Goal: Task Accomplishment & Management: Use online tool/utility

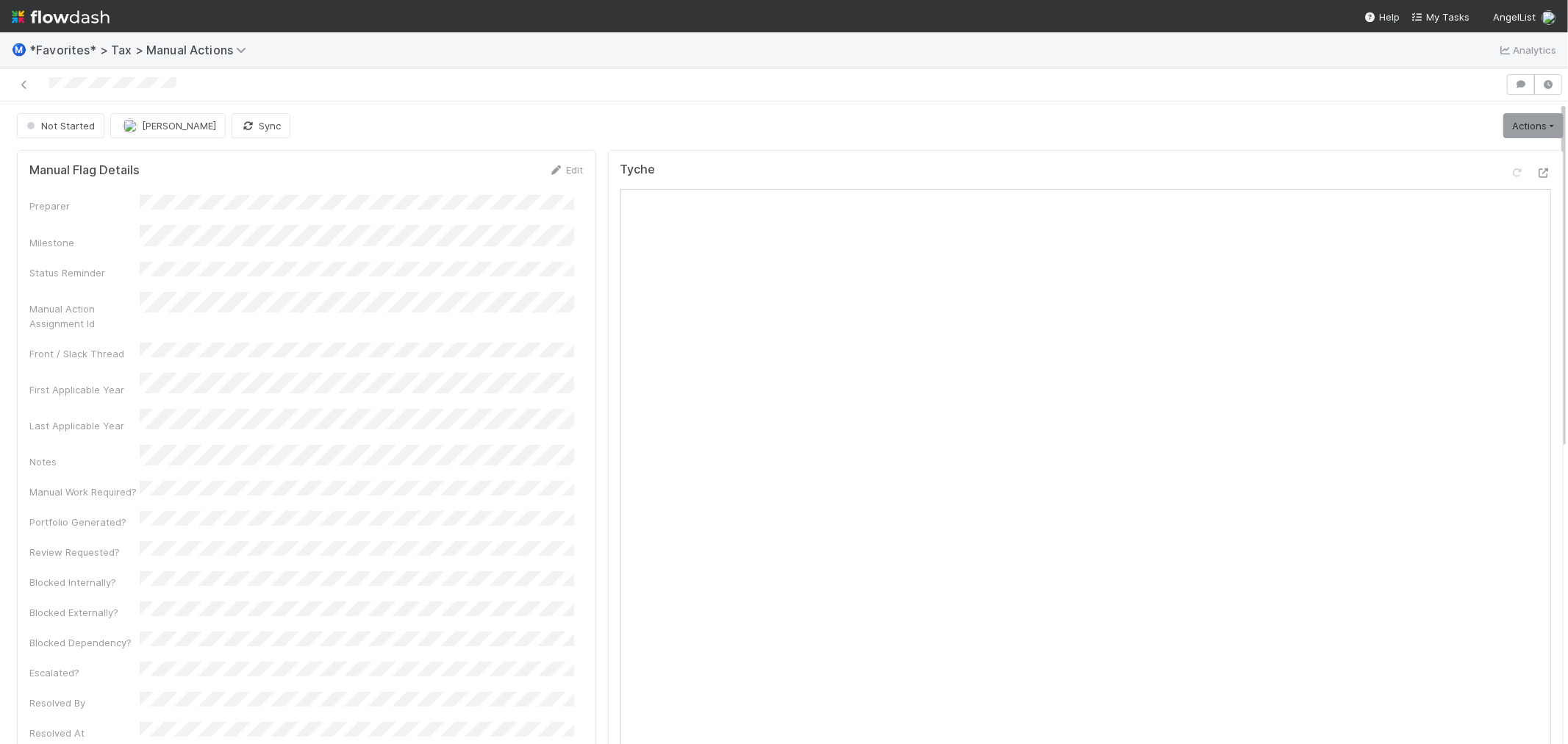
click at [979, 106] on div "Not Started [PERSON_NAME] Sync Actions Start Escalate Toggle Carry Forward Bloc…" at bounding box center [790, 744] width 1580 height 1286
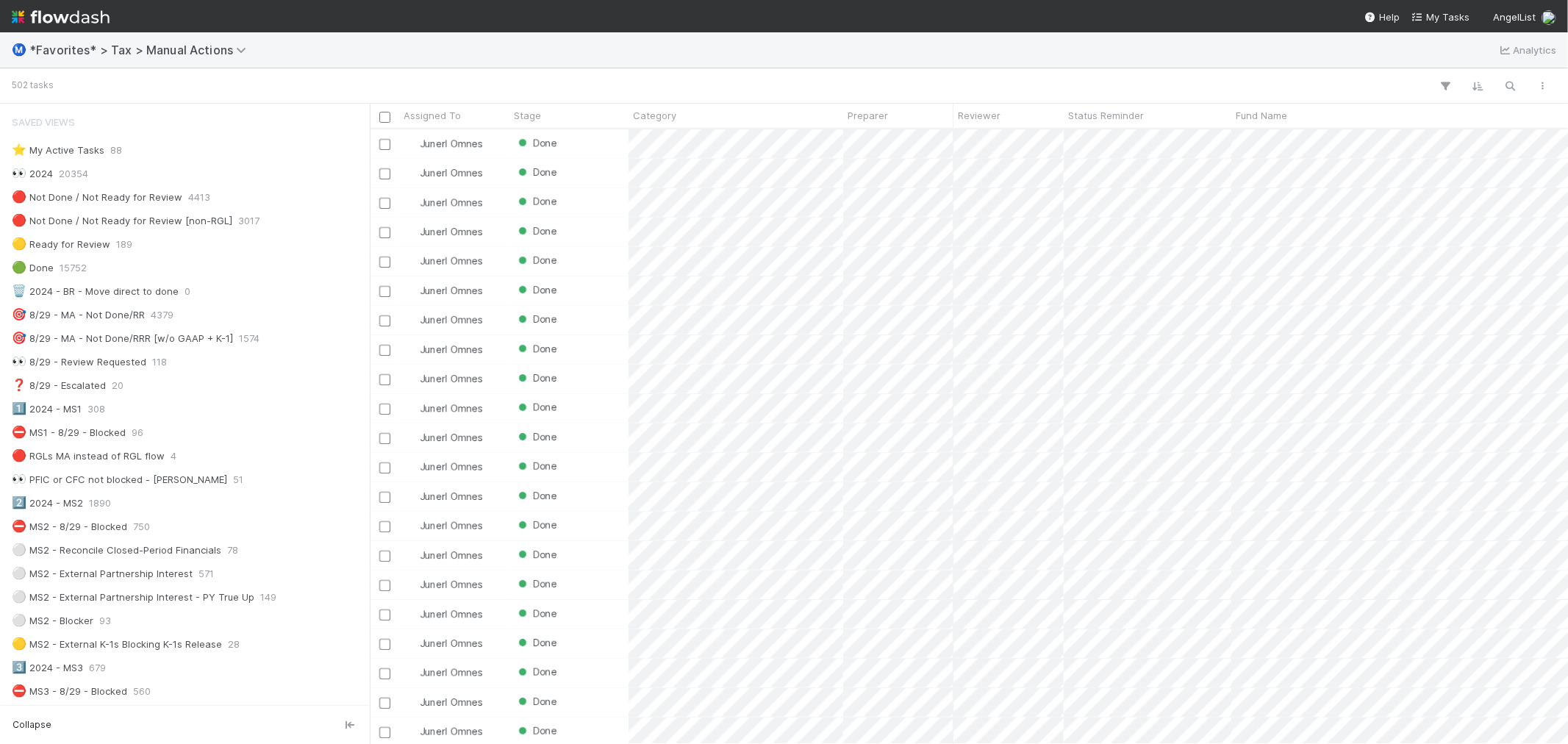
scroll to position [12, 13]
click at [729, 38] on div "Ⓜ️ *Favorites* > Tax > Manual Actions Analytics" at bounding box center [784, 50] width 1568 height 35
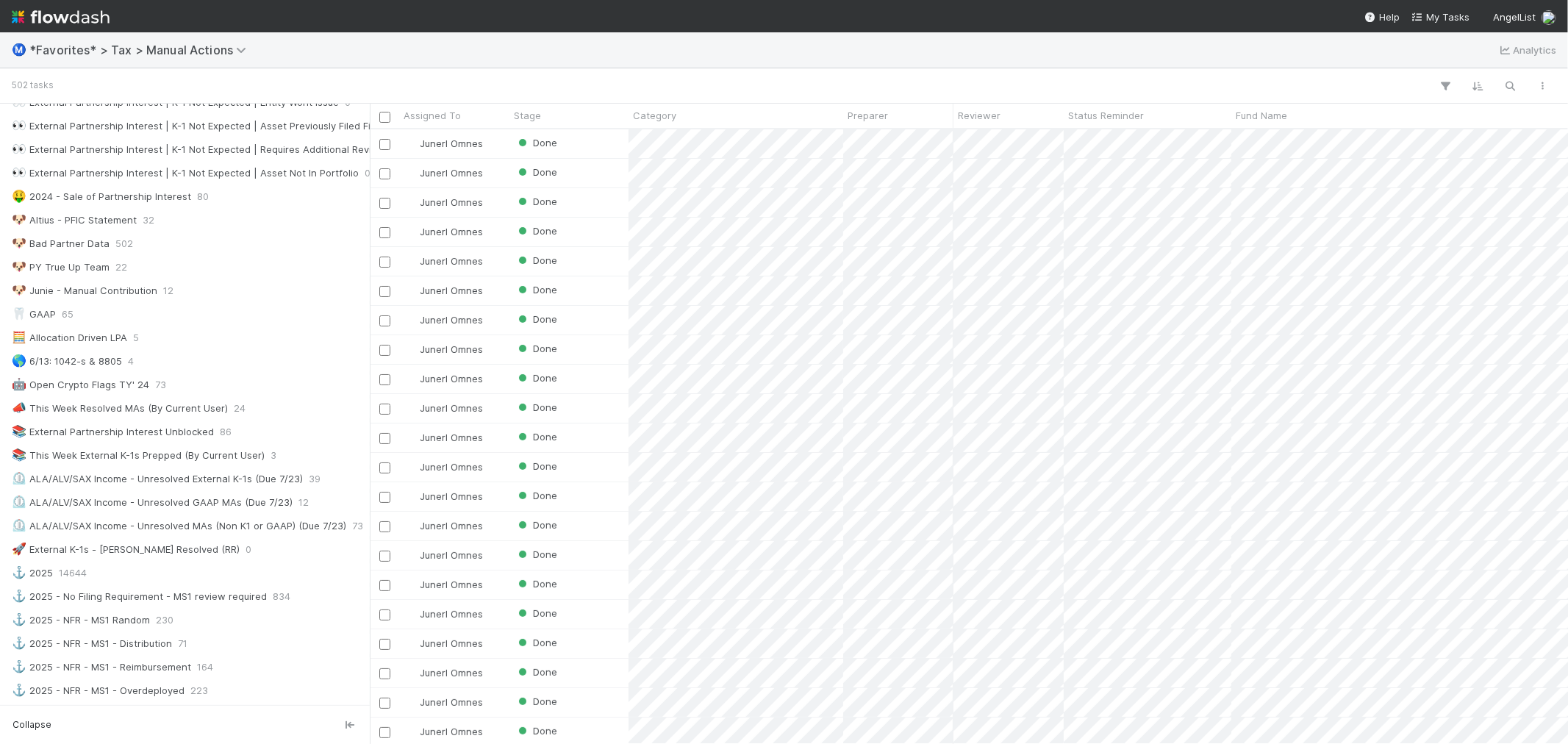
scroll to position [699, 0]
click at [157, 308] on div "🐶 Junie - Manual Contribution 12" at bounding box center [188, 299] width 354 height 18
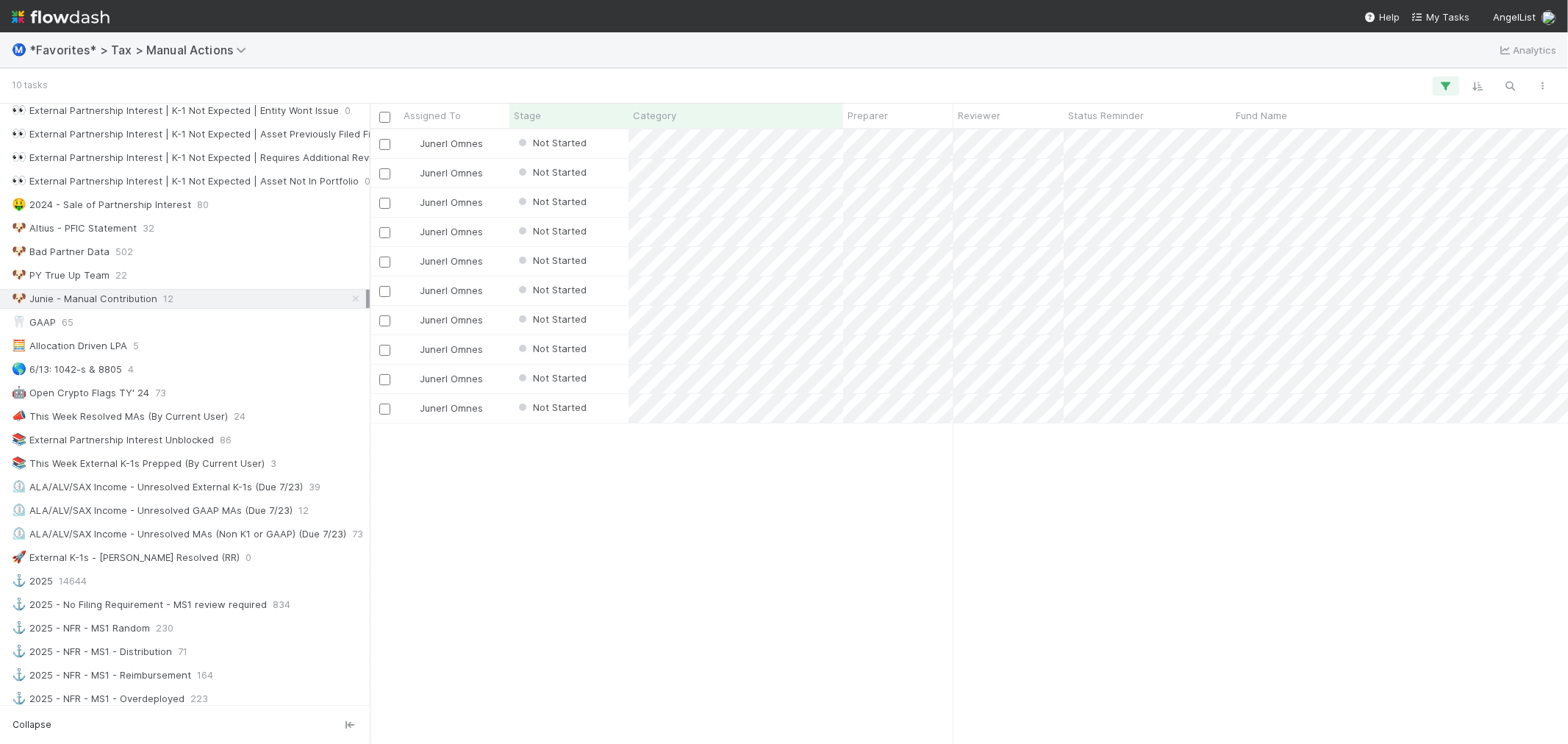
scroll to position [602, 1186]
click at [795, 70] on div "10 tasks" at bounding box center [784, 86] width 1568 height 35
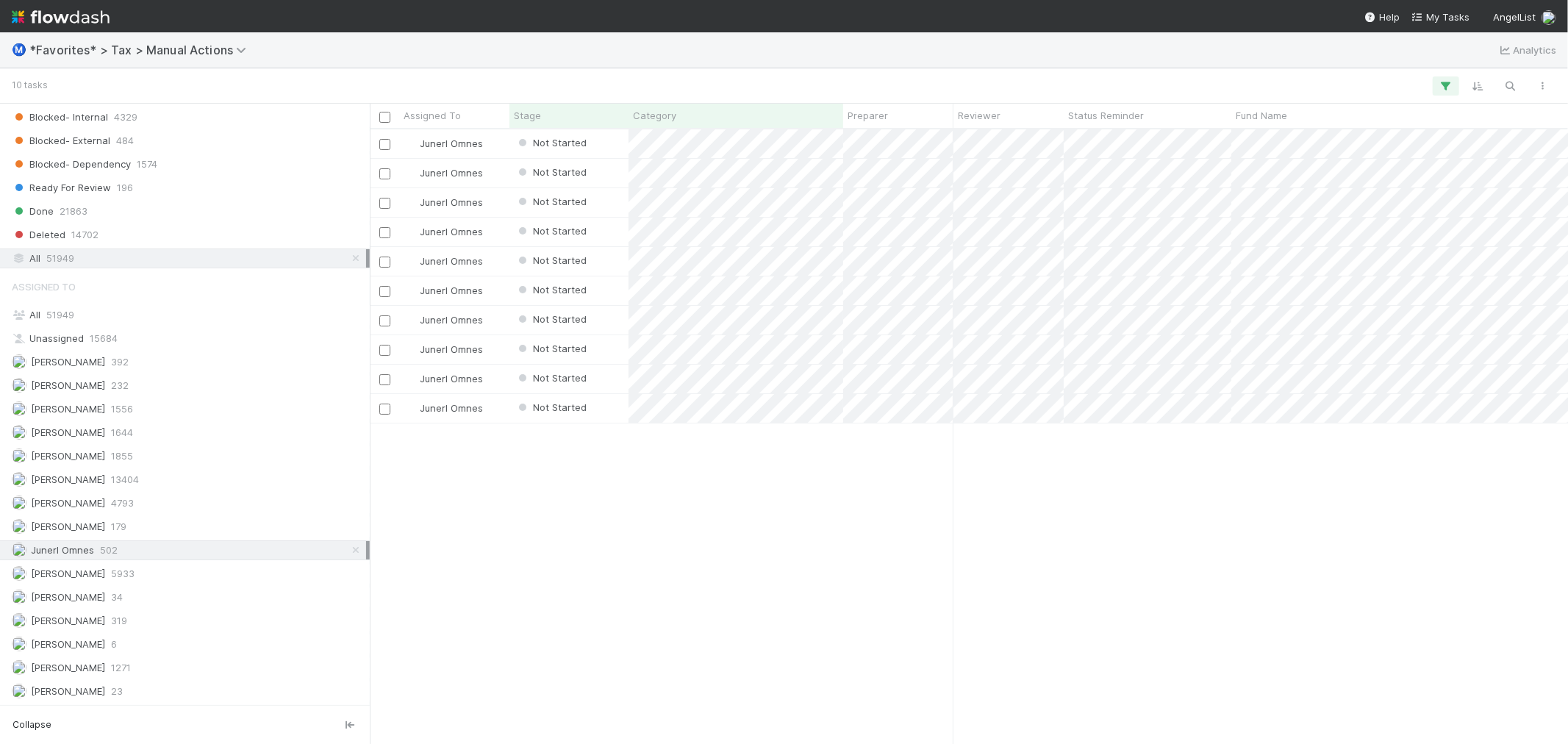
scroll to position [1270, 0]
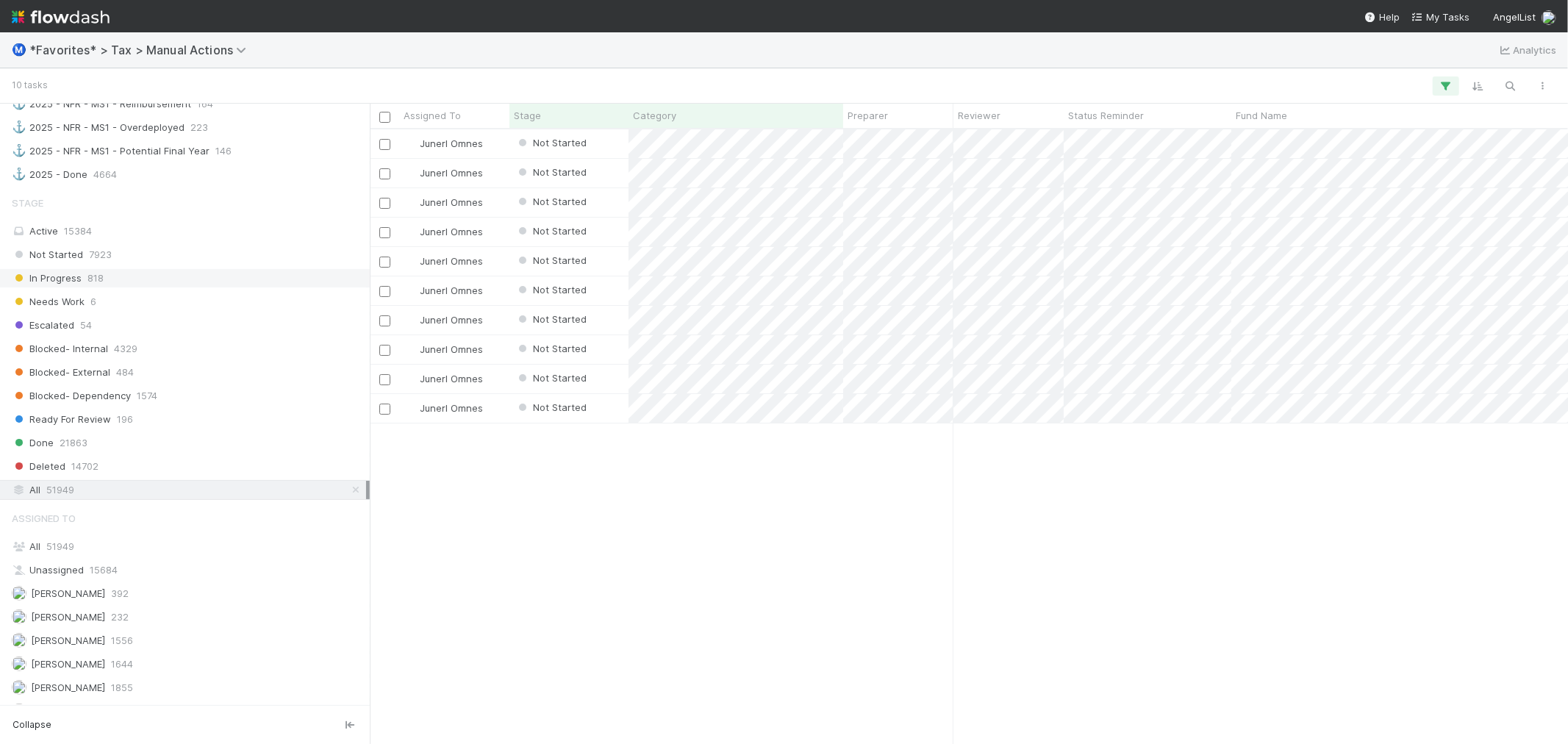
click at [197, 287] on div "In Progress 818" at bounding box center [188, 278] width 354 height 18
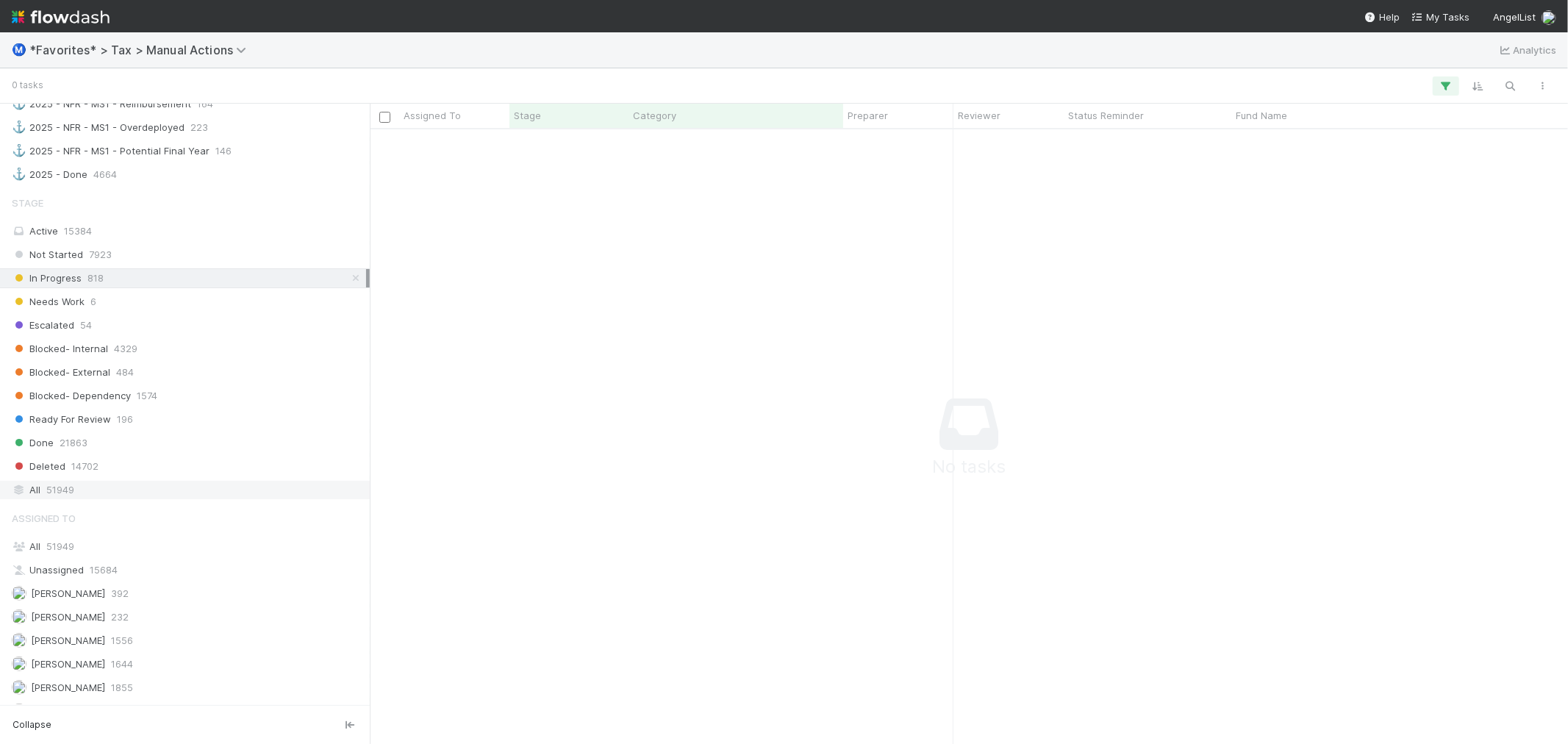
scroll to position [590, 1173]
click at [152, 264] on div "Not Started 7923" at bounding box center [188, 255] width 354 height 18
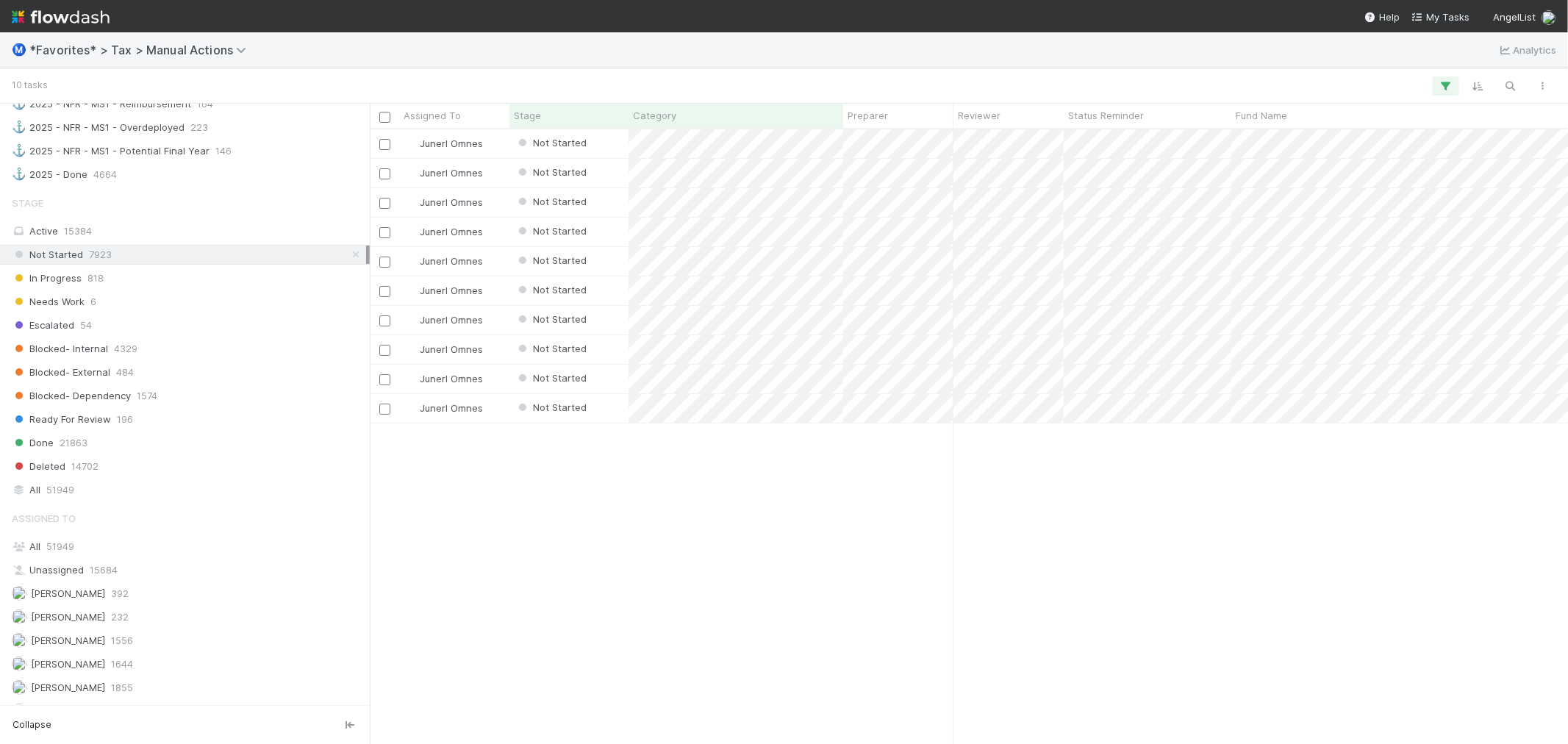
scroll to position [602, 1186]
click at [157, 240] on div "Active 15384" at bounding box center [188, 231] width 354 height 18
click at [201, 497] on div "All 51949" at bounding box center [188, 490] width 354 height 18
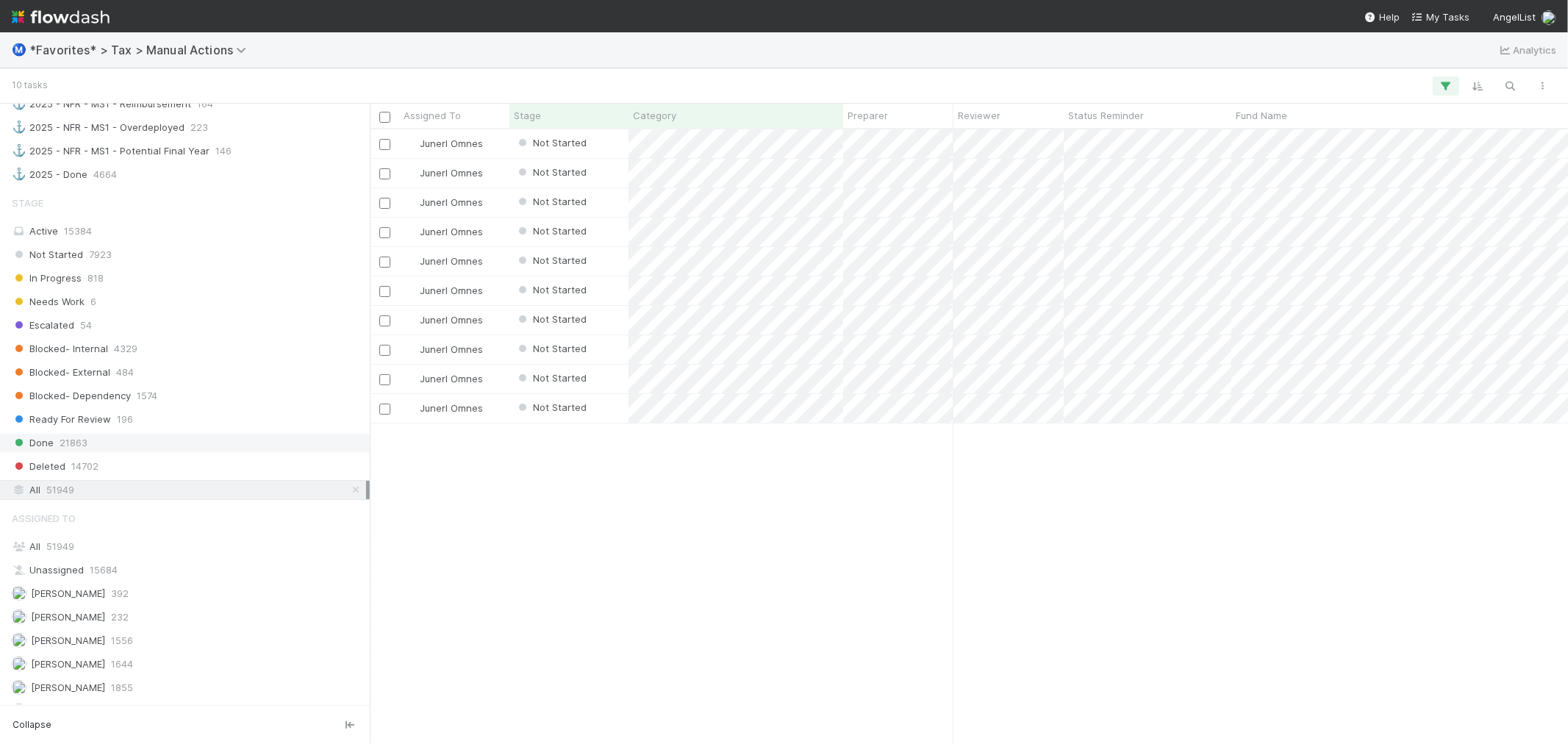
click at [200, 452] on div "Done 21863" at bounding box center [188, 443] width 354 height 18
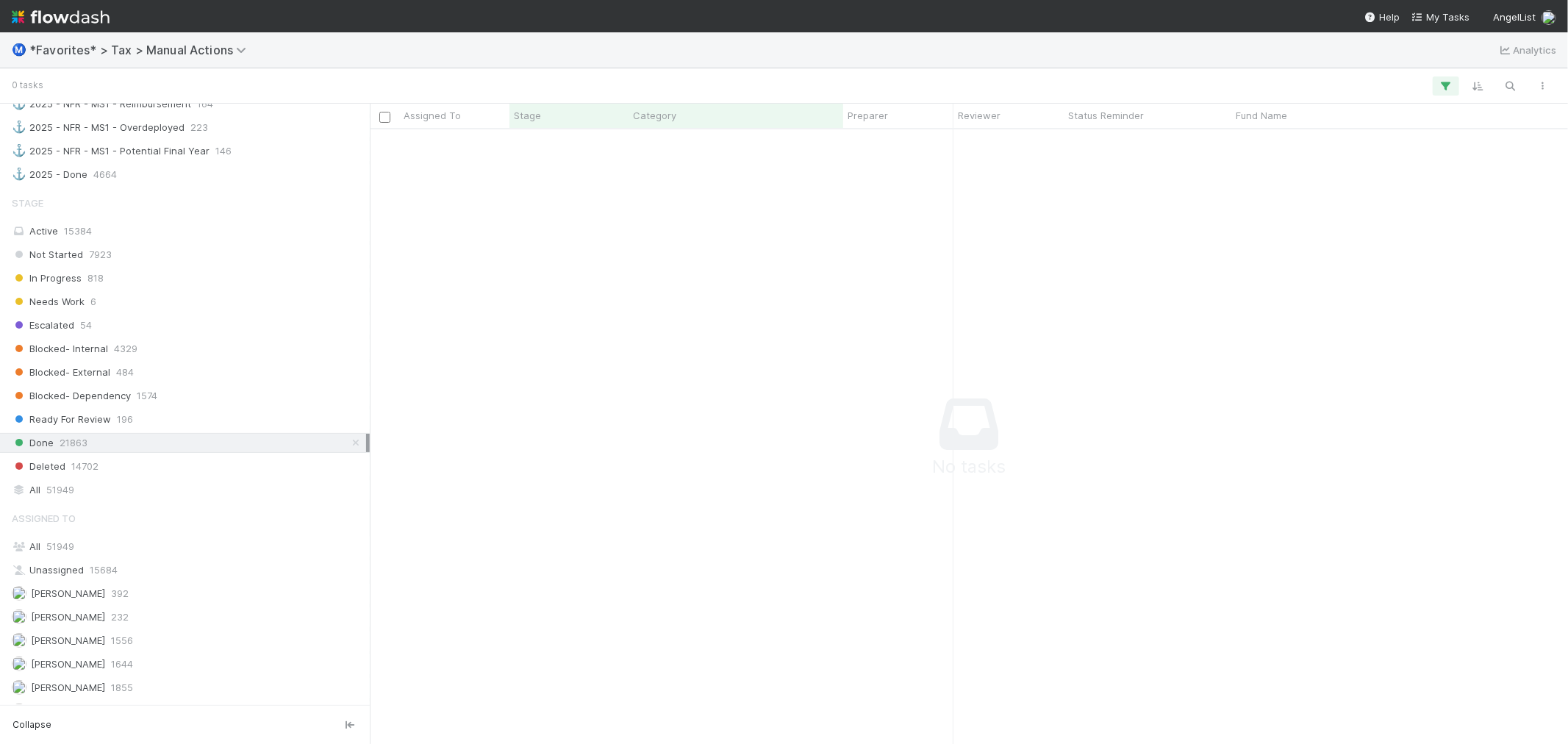
scroll to position [590, 1173]
click at [193, 498] on div "All 51949" at bounding box center [188, 490] width 354 height 18
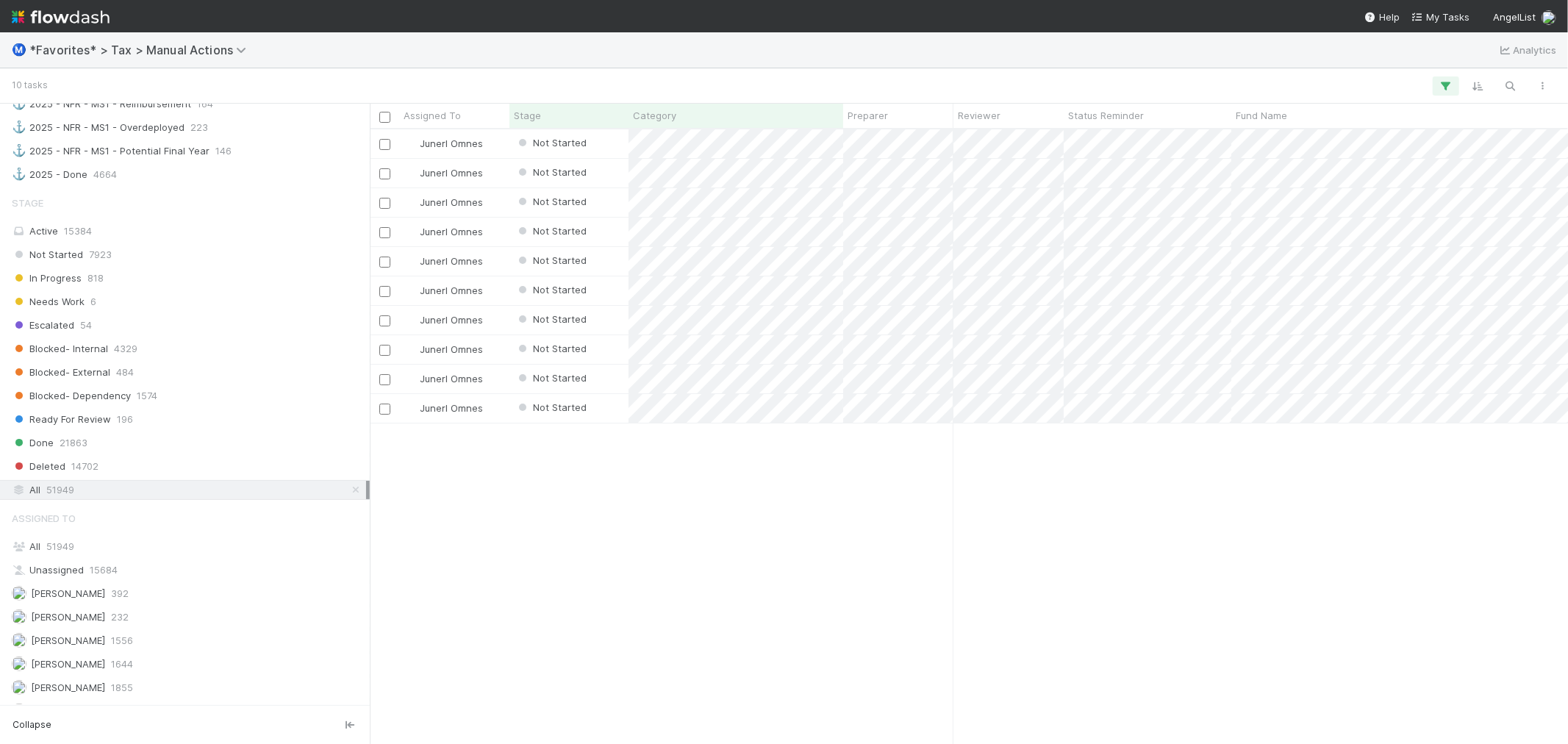
scroll to position [602, 1186]
click at [1089, 566] on div "Junerl Omnes Not Started 3/14/25, 3:44:44 AM 8/6/25, 12:38:54 PM 0 Junerl Omnes…" at bounding box center [968, 436] width 1197 height 614
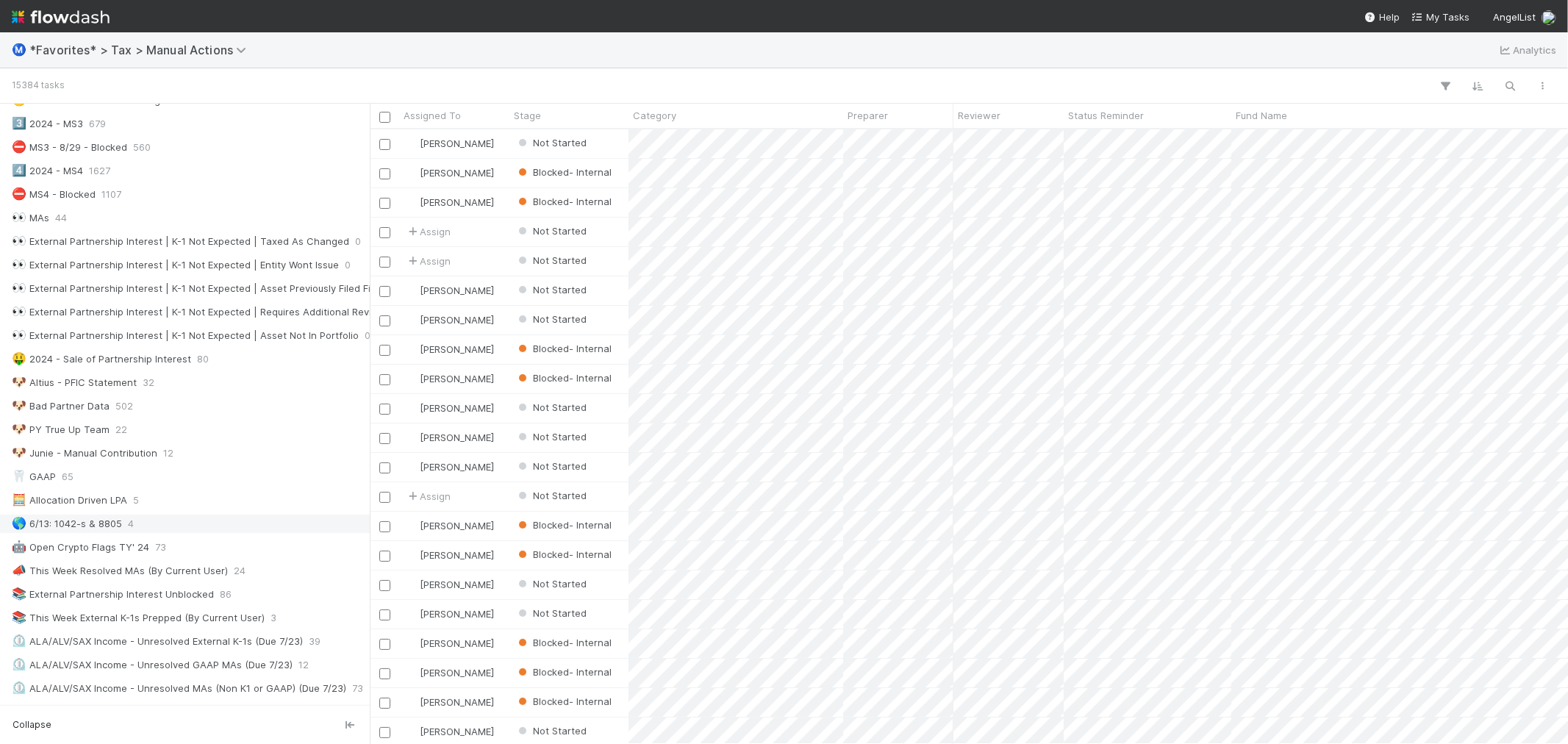
scroll to position [571, 0]
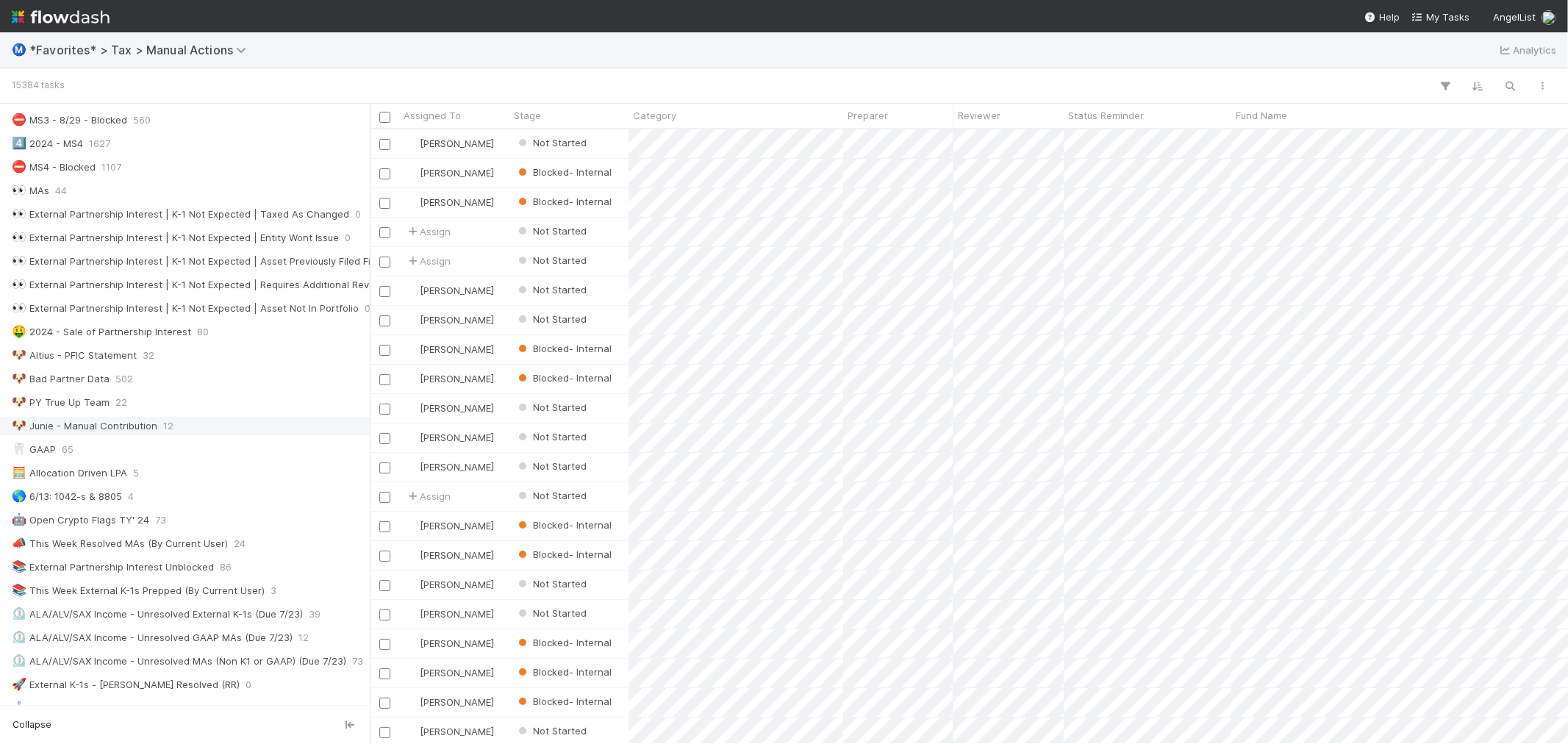
click at [232, 435] on div "🐶 Junie - Manual Contribution 12" at bounding box center [188, 426] width 354 height 18
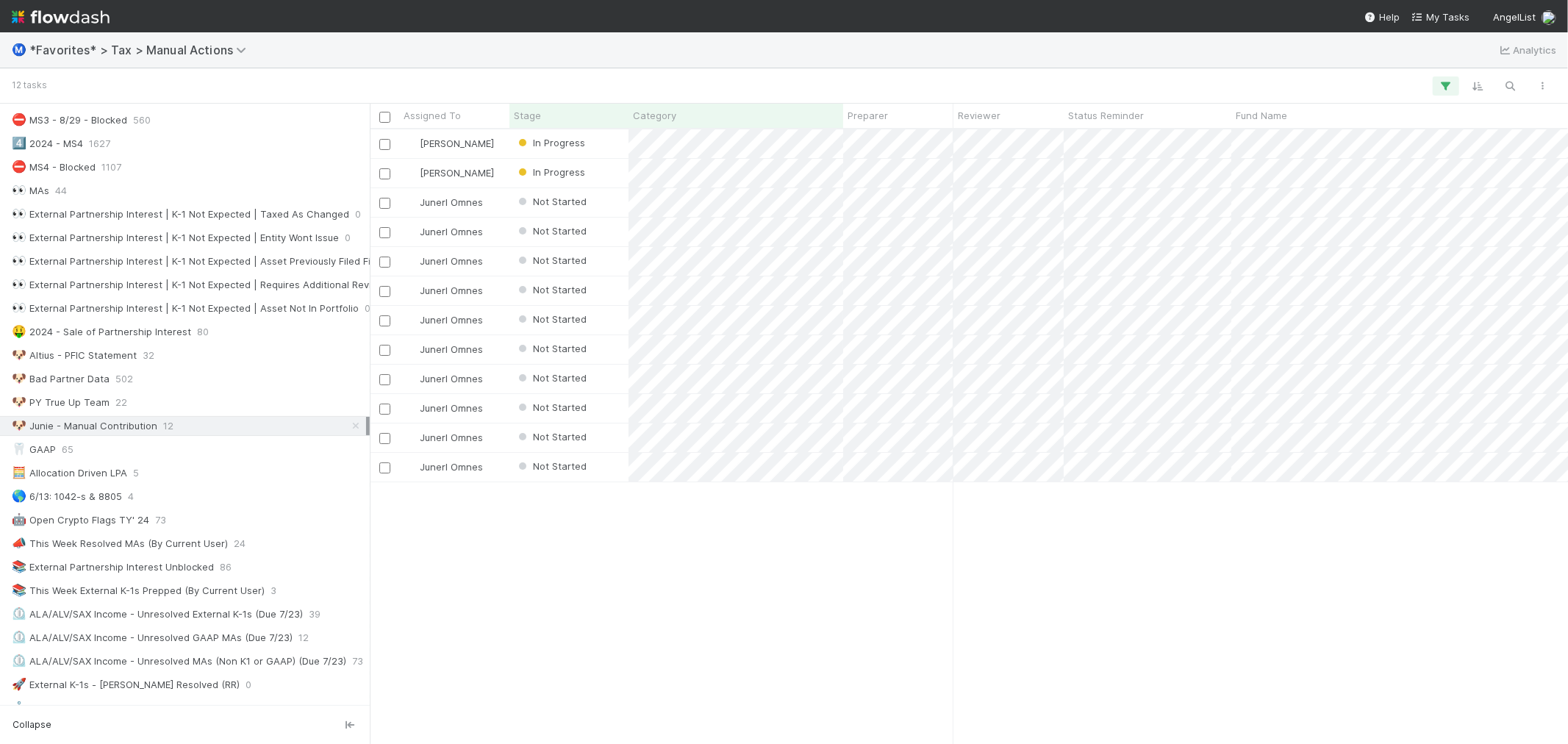
scroll to position [602, 1186]
click at [695, 542] on div "Fareeha Naim In Progress 3/14/25, 3:44:45 AM 8/8/25, 9:08:16 AM 0 Blake Hall In…" at bounding box center [968, 436] width 1197 height 614
click at [590, 608] on div "Fareeha Naim In Progress 3/14/25, 3:44:45 AM 8/8/25, 9:08:16 AM 0 Blake Hall In…" at bounding box center [968, 436] width 1197 height 614
click at [835, 70] on div "12 tasks" at bounding box center [784, 86] width 1568 height 35
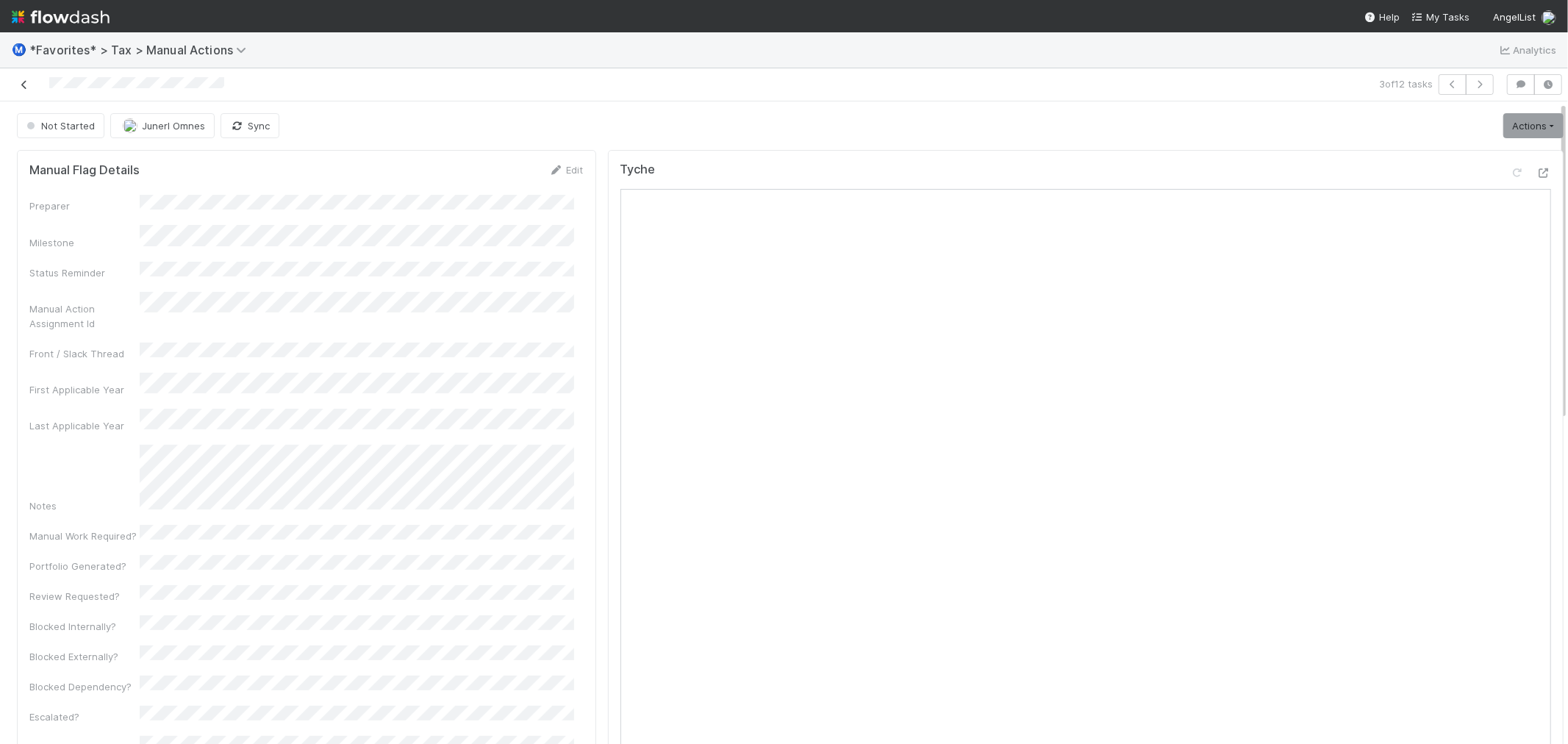
click at [18, 80] on icon at bounding box center [24, 85] width 15 height 9
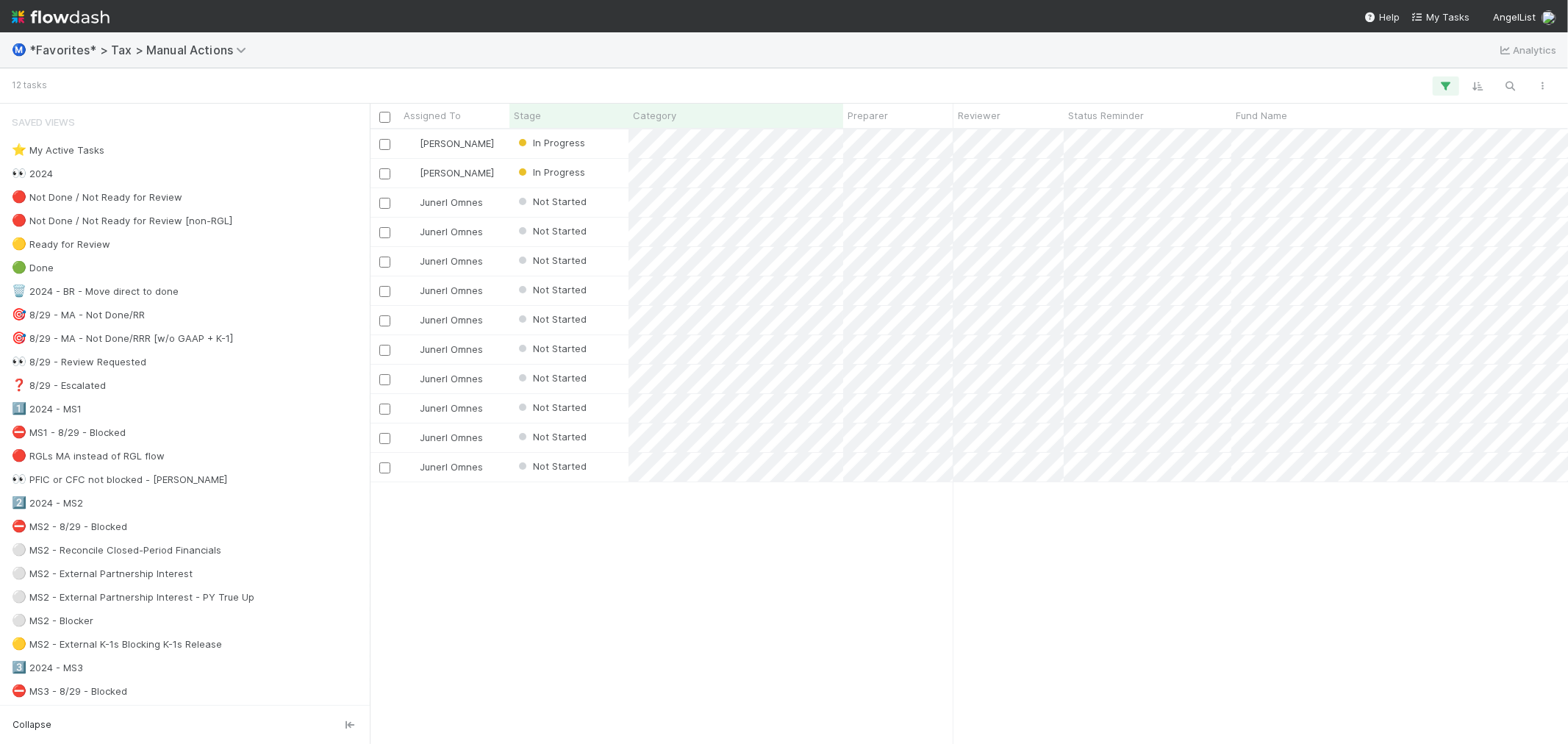
scroll to position [602, 1186]
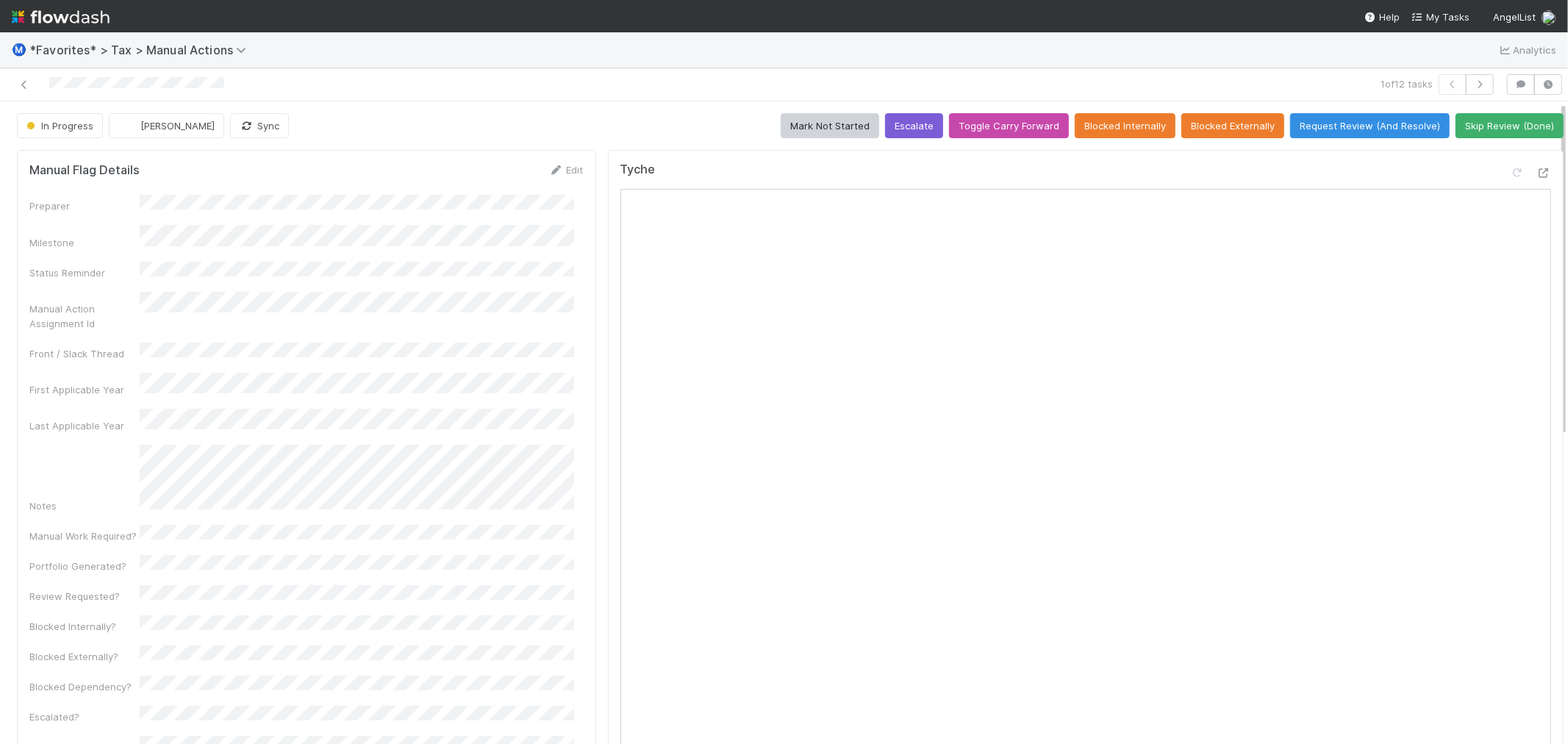
click at [576, 88] on div at bounding box center [380, 84] width 749 height 20
click at [590, 86] on div at bounding box center [380, 84] width 749 height 20
click at [1536, 171] on icon at bounding box center [1543, 173] width 15 height 9
